Goal: Navigation & Orientation: Find specific page/section

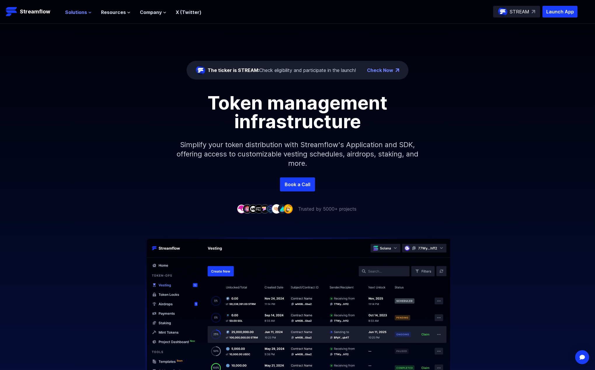
click at [88, 14] on icon at bounding box center [90, 13] width 4 height 4
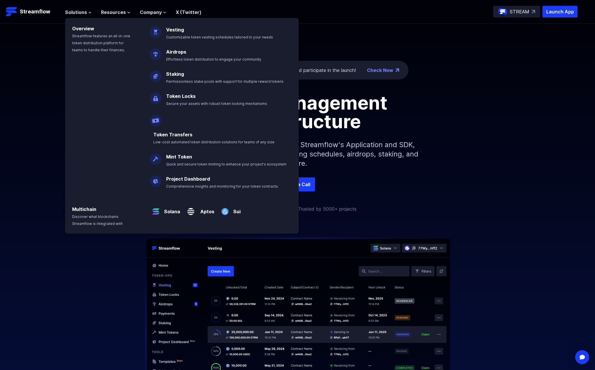
click at [158, 95] on img at bounding box center [156, 96] width 12 height 16
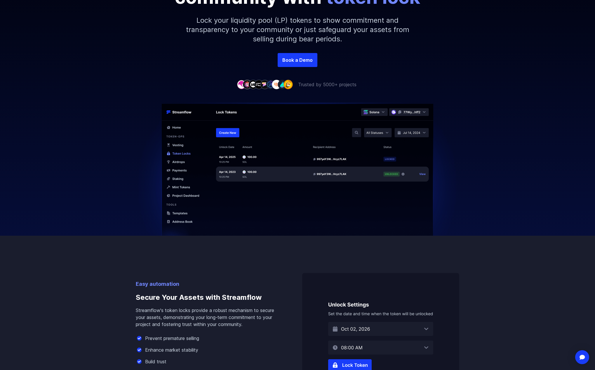
drag, startPoint x: 137, startPoint y: 62, endPoint x: 137, endPoint y: 111, distance: 49.3
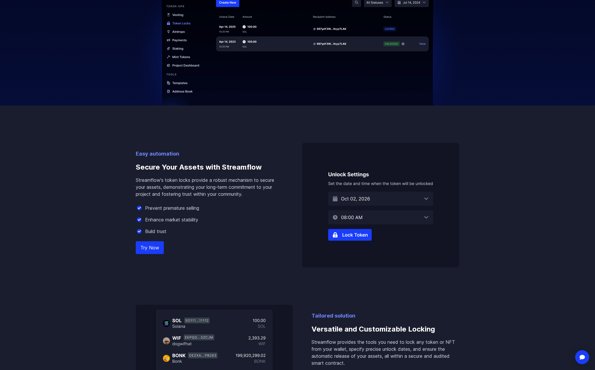
drag, startPoint x: 136, startPoint y: 67, endPoint x: 131, endPoint y: 97, distance: 30.5
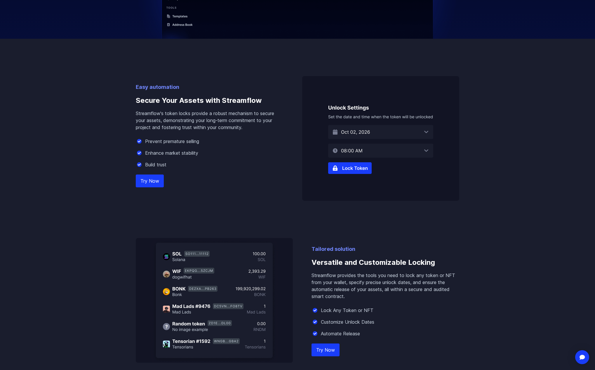
drag, startPoint x: 158, startPoint y: 75, endPoint x: 152, endPoint y: 118, distance: 43.1
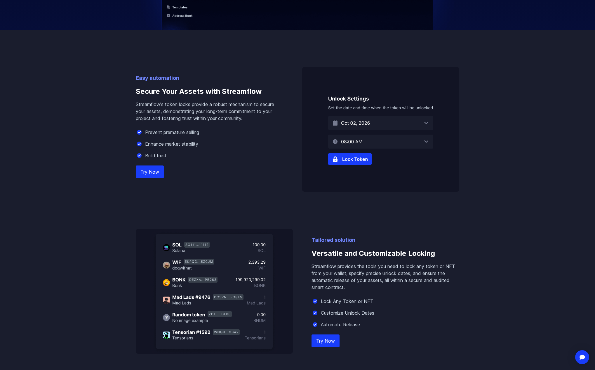
click at [354, 158] on img at bounding box center [380, 129] width 157 height 125
click at [152, 174] on link "Try Now" at bounding box center [150, 172] width 28 height 13
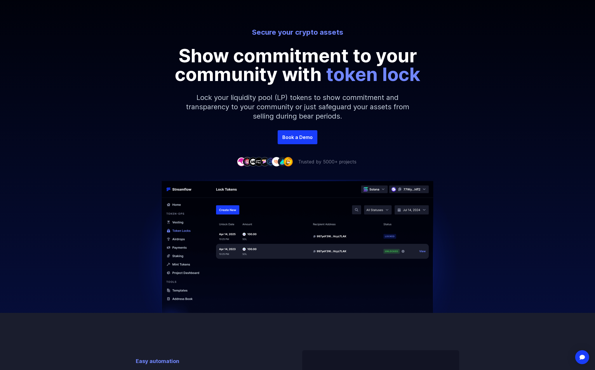
scroll to position [34, 0]
